Goal: Transaction & Acquisition: Purchase product/service

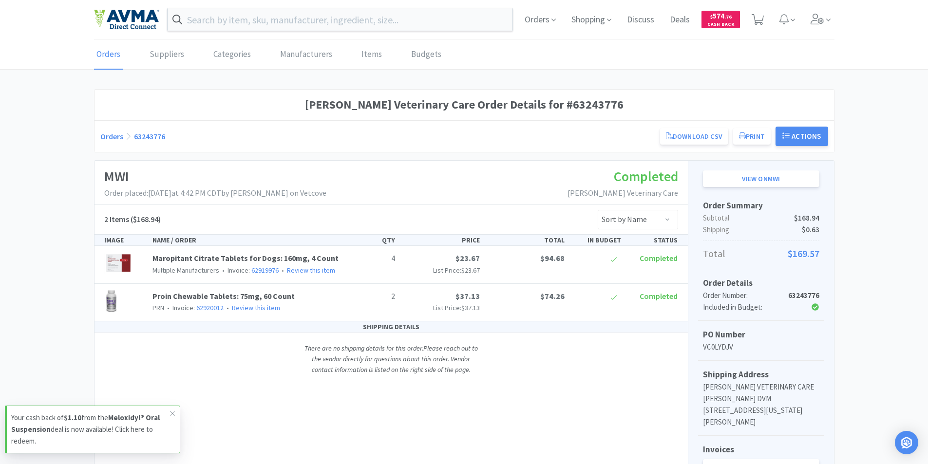
click at [897, 97] on div "Eldora Veterinary Care Order Details for #63243776 Orders 63243776 Download CSV…" at bounding box center [464, 358] width 928 height 539
click at [757, 20] on icon at bounding box center [758, 19] width 12 height 11
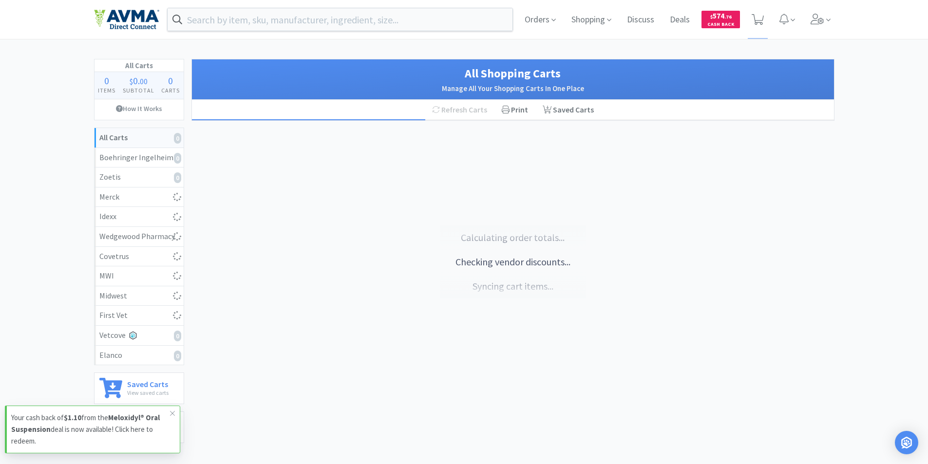
select select "2"
select select "1"
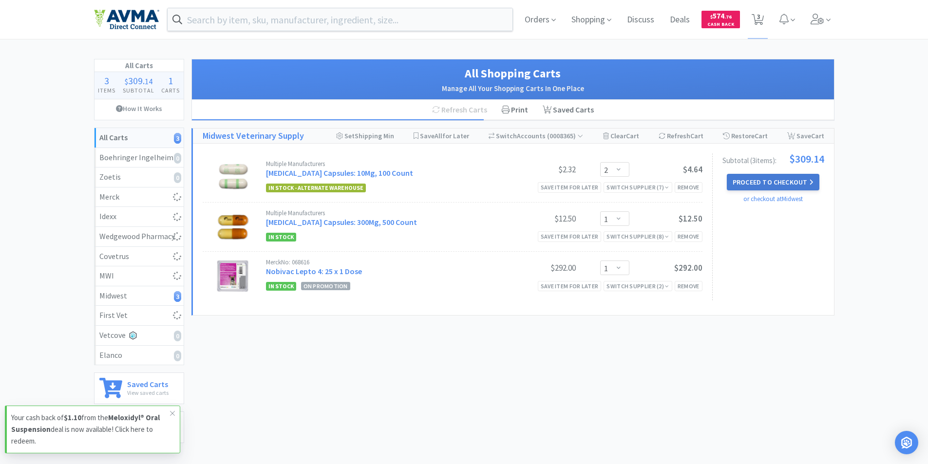
click at [755, 183] on button "Proceed to Checkout" at bounding box center [773, 182] width 93 height 17
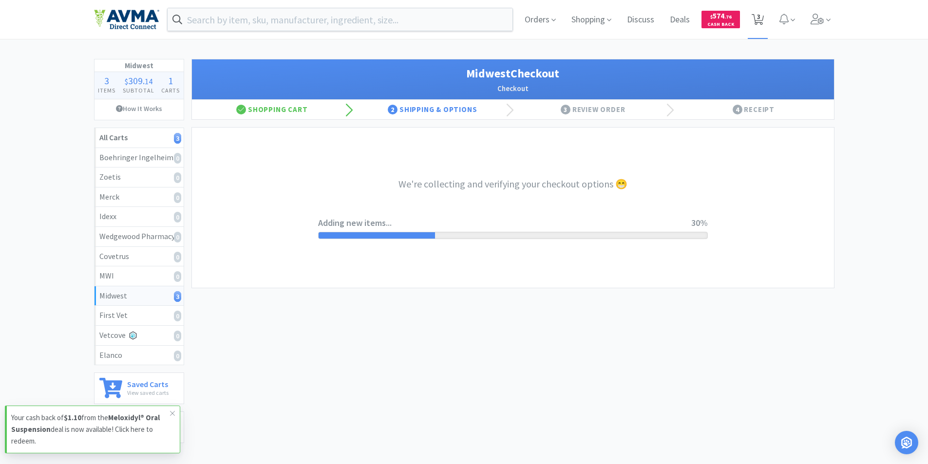
click at [760, 20] on span "3" at bounding box center [758, 16] width 3 height 39
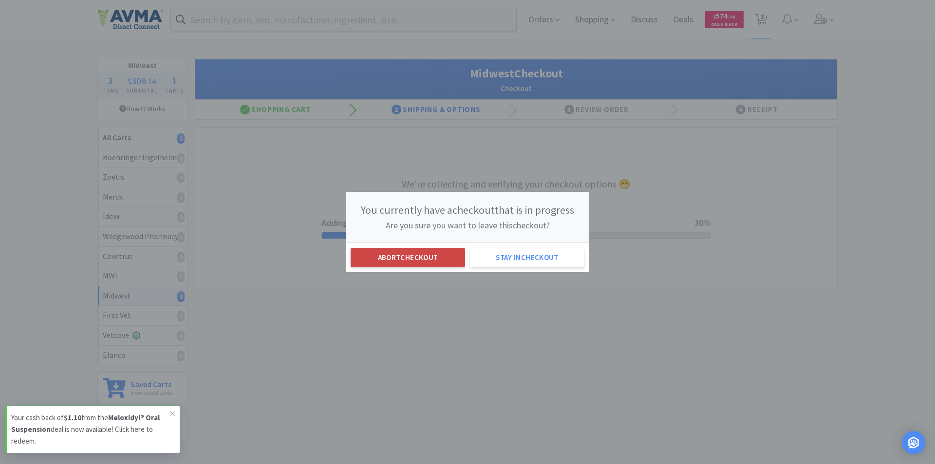
click at [412, 256] on button "Abort checkout" at bounding box center [408, 257] width 114 height 19
select select "2"
select select "1"
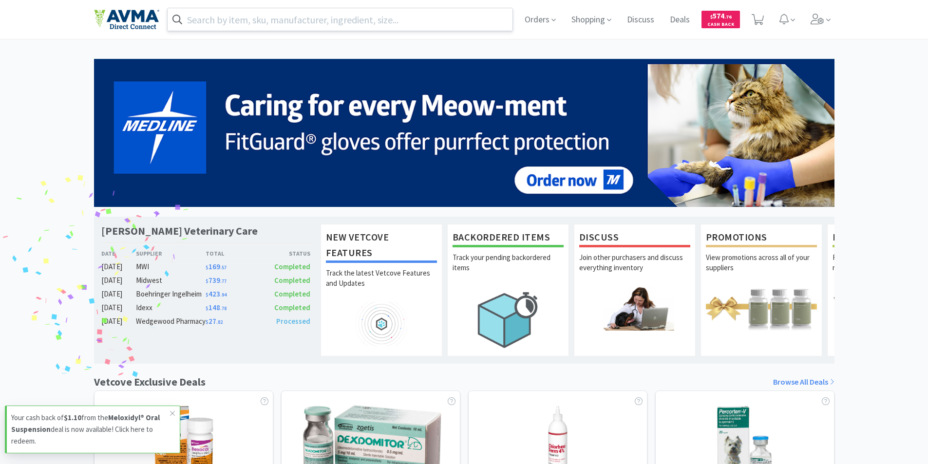
click at [233, 19] on input "text" at bounding box center [340, 19] width 345 height 22
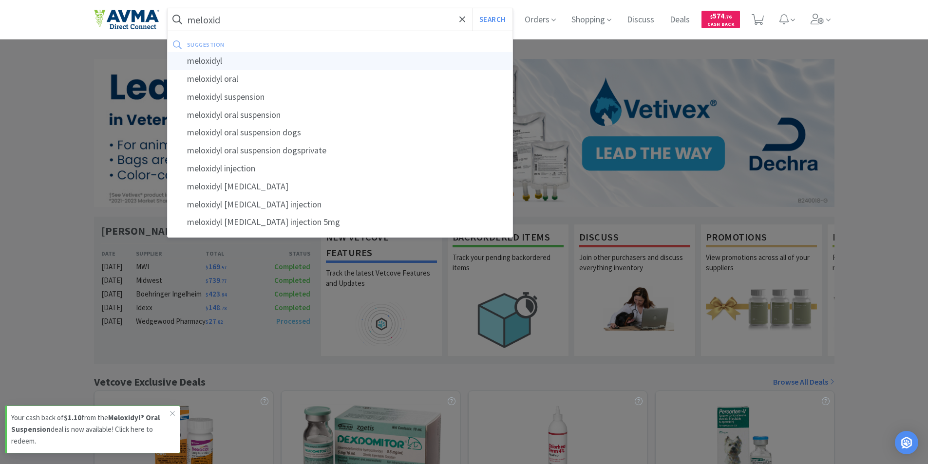
click at [202, 61] on div "meloxidyl" at bounding box center [340, 61] width 345 height 18
type input "meloxidyl"
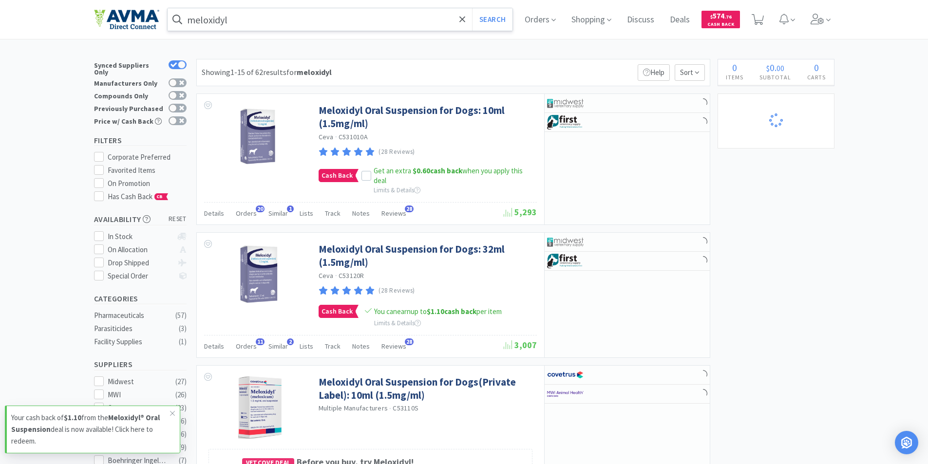
select select "2"
select select "1"
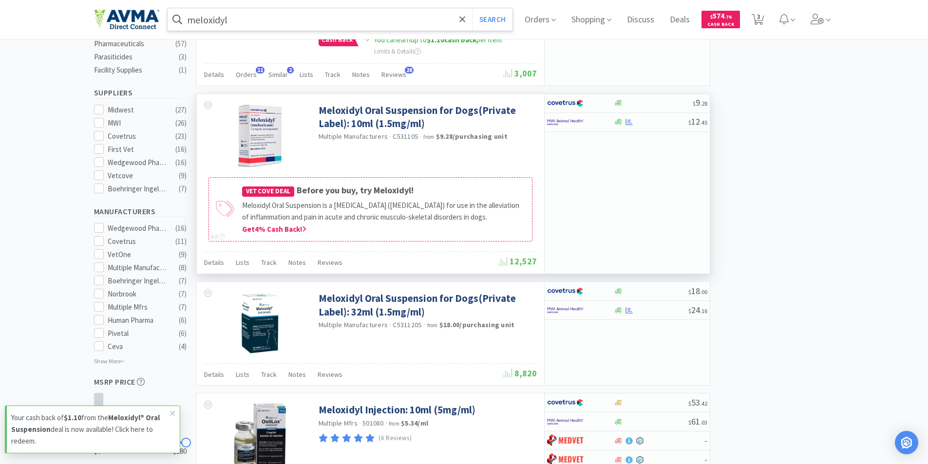
scroll to position [292, 0]
